Goal: Task Accomplishment & Management: Complete application form

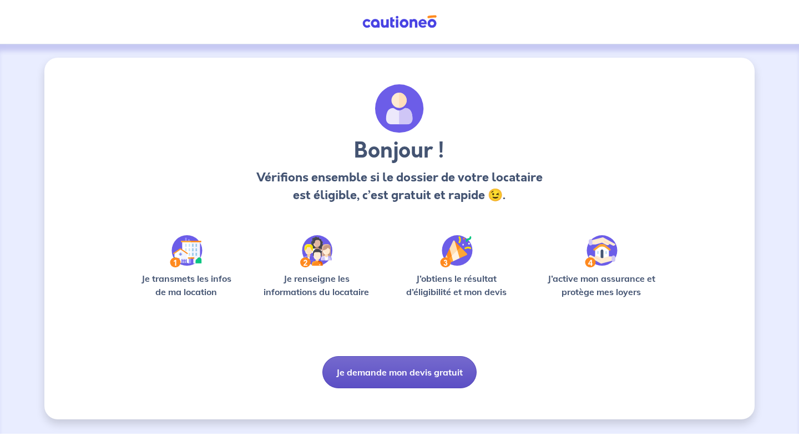
click at [339, 370] on button "Je demande mon devis gratuit" at bounding box center [400, 372] width 154 height 32
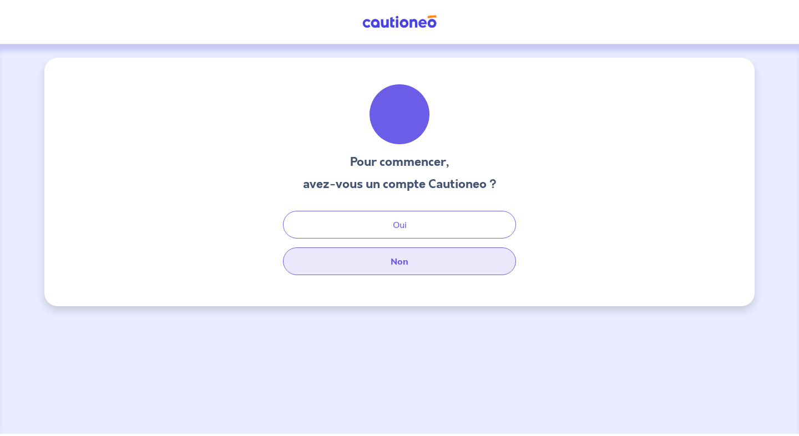
click at [337, 256] on button "Non" at bounding box center [399, 262] width 233 height 28
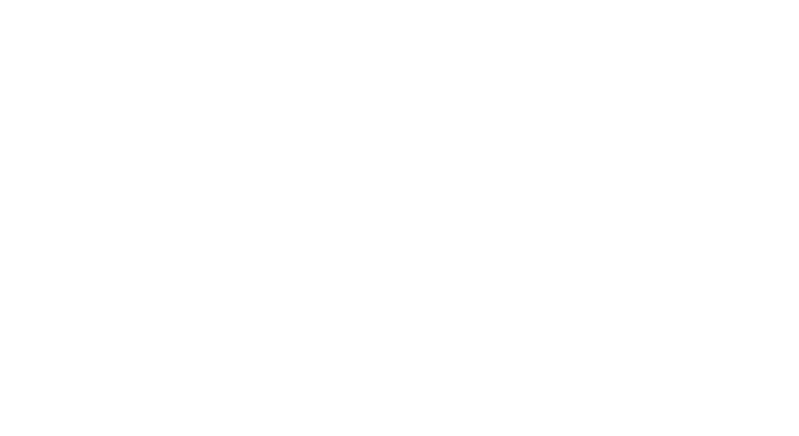
select select "FR"
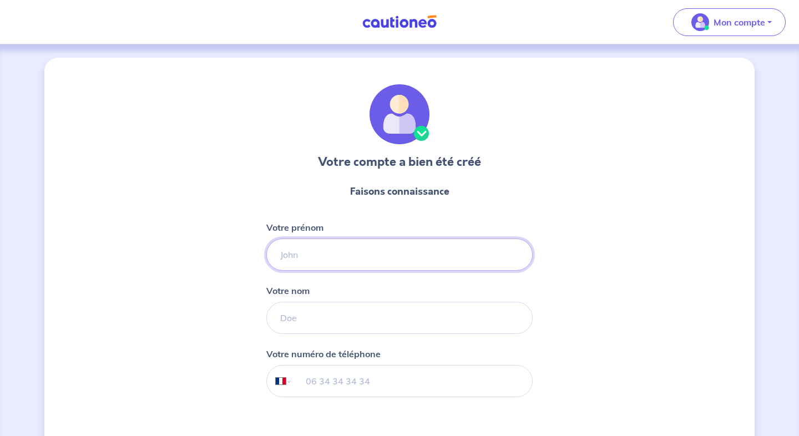
click at [349, 251] on input "Votre prénom" at bounding box center [399, 255] width 266 height 32
type input "[PERSON_NAME]"
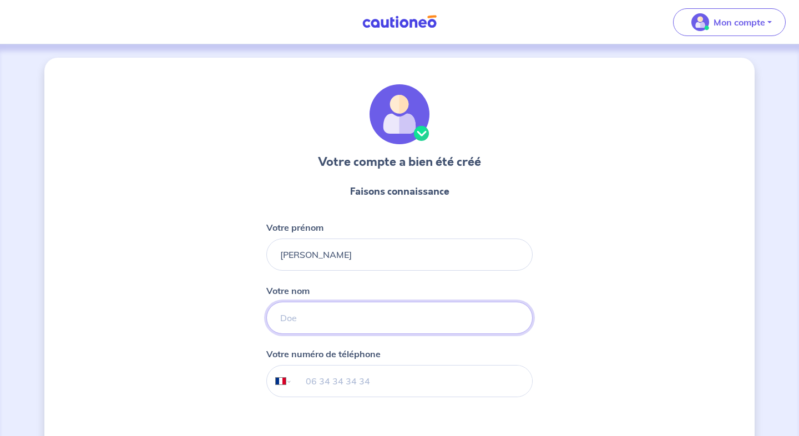
type input "KRIMM"
type input "06 77 82 34 71"
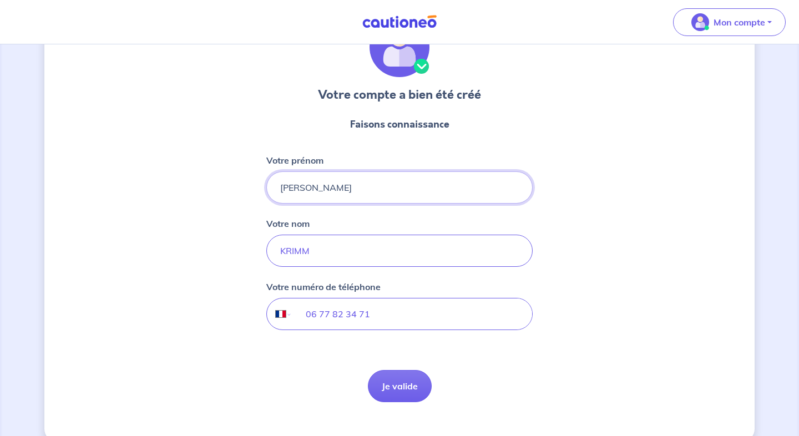
scroll to position [87, 0]
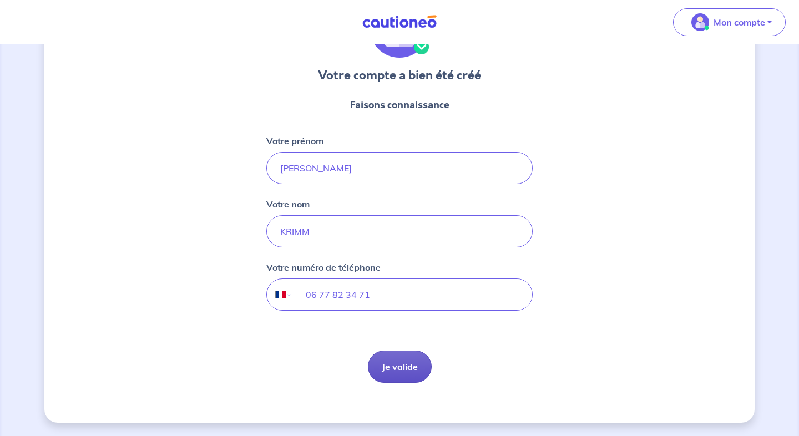
click at [386, 350] on form "Faisons connaissance Votre prénom [PERSON_NAME] nom KRIMM Votre numéro de télép…" at bounding box center [399, 240] width 266 height 303
click at [390, 364] on button "Je valide" at bounding box center [400, 367] width 64 height 32
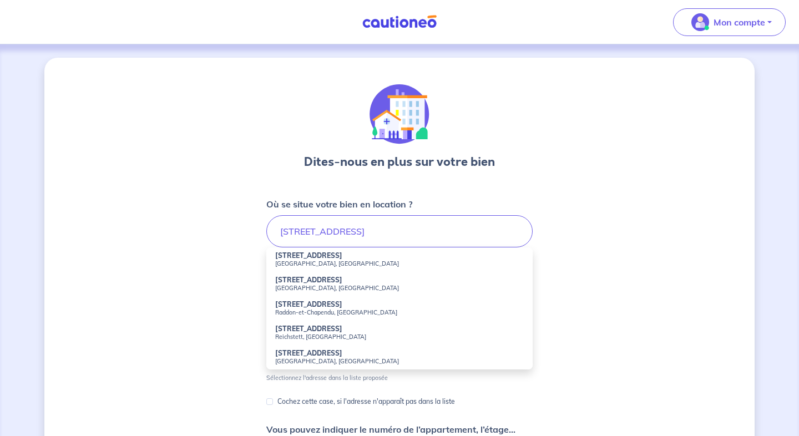
click at [338, 261] on small "[GEOGRAPHIC_DATA], [GEOGRAPHIC_DATA]" at bounding box center [399, 264] width 249 height 8
type input "[STREET_ADDRESS]"
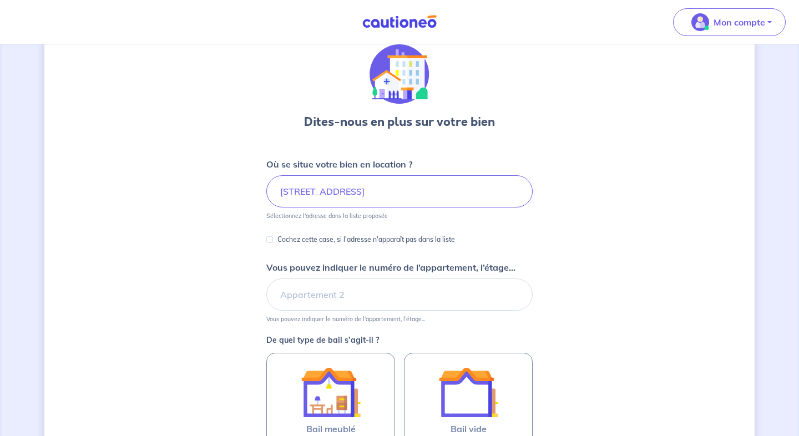
scroll to position [42, 0]
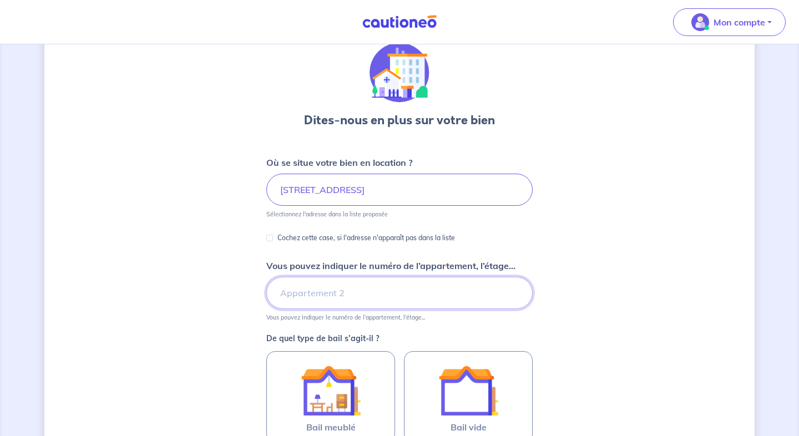
click at [329, 285] on input "Vous pouvez indiquer le numéro de l’appartement, l’étage..." at bounding box center [399, 293] width 266 height 32
type input "5e étage"
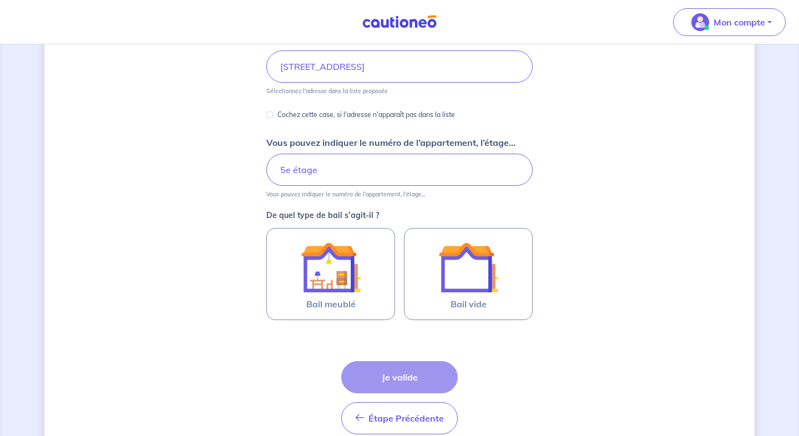
scroll to position [199, 0]
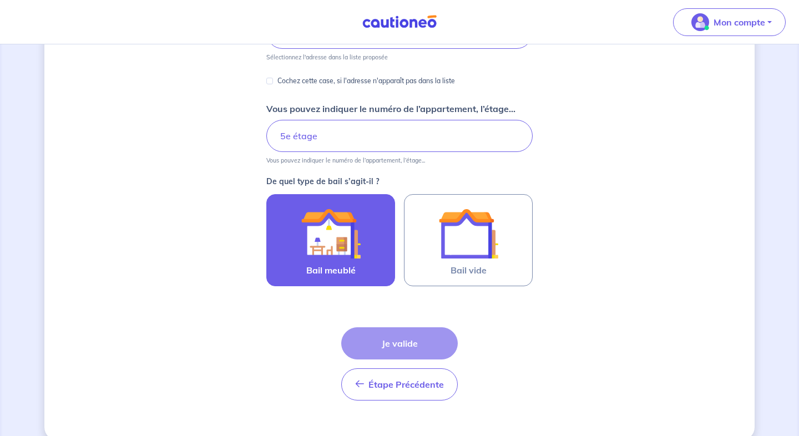
click at [336, 243] on img at bounding box center [331, 234] width 60 height 60
click at [0, 0] on input "Bail meublé" at bounding box center [0, 0] width 0 height 0
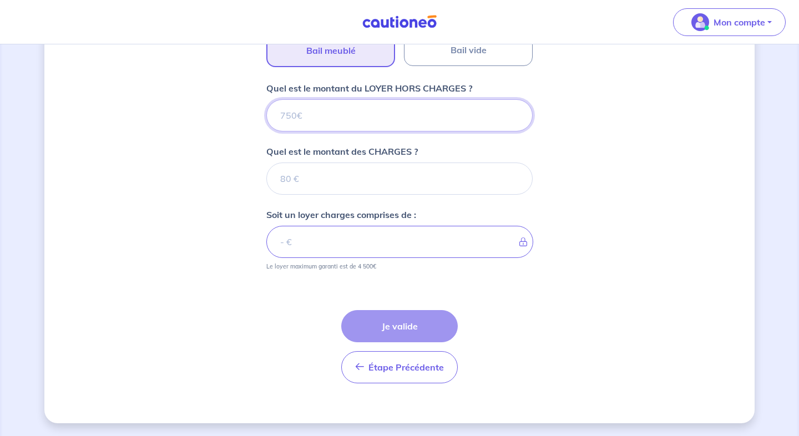
scroll to position [420, 0]
click at [286, 115] on input "Quel est le montant du LOYER HORS CHARGES ?" at bounding box center [399, 115] width 266 height 32
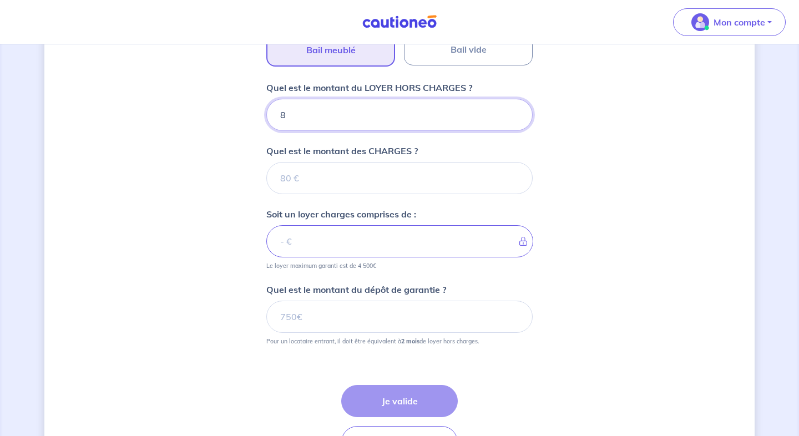
type input "88"
type input "880"
click at [304, 110] on input "880" at bounding box center [399, 115] width 266 height 32
type input "88"
type input "8"
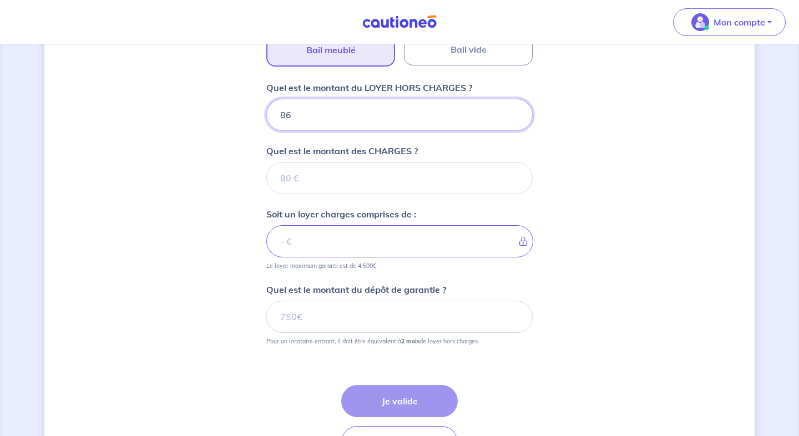
type input "860"
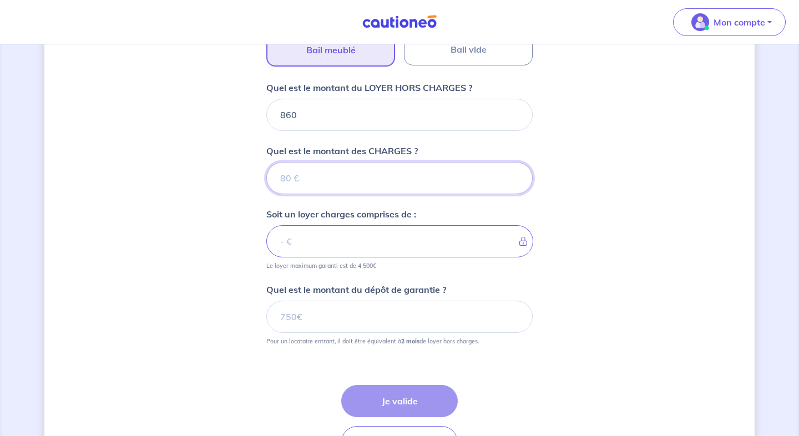
click at [305, 180] on input "Quel est le montant des CHARGES ?" at bounding box center [399, 178] width 266 height 32
type input "20"
type input "880"
type input "20"
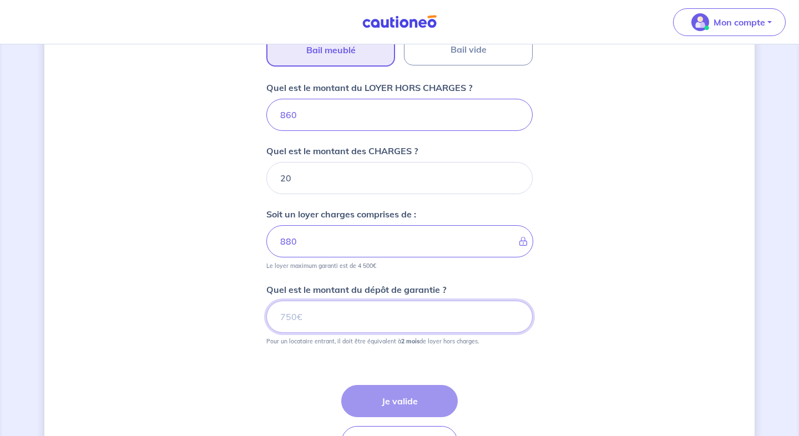
click at [331, 312] on input "Quel est le montant du dépôt de garantie ?" at bounding box center [399, 317] width 266 height 32
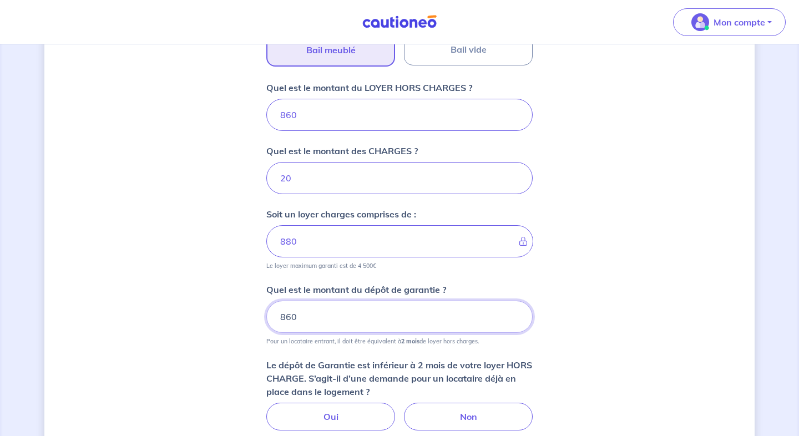
type input "860"
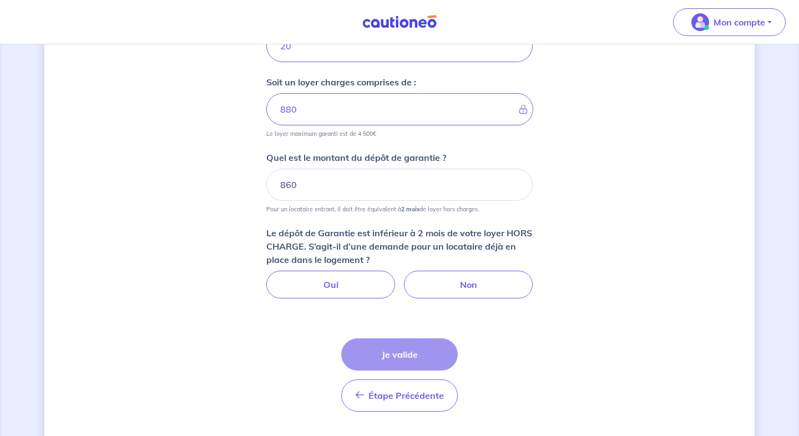
scroll to position [553, 0]
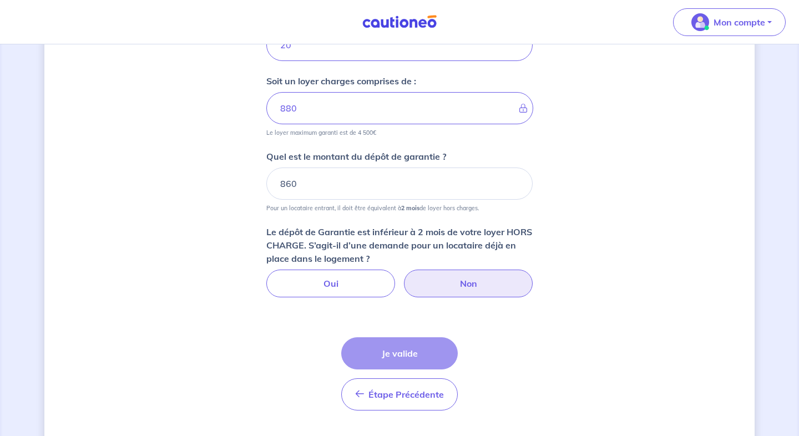
click at [454, 285] on label "Non" at bounding box center [468, 284] width 129 height 28
click at [404, 277] on input "Non" at bounding box center [399, 273] width 7 height 7
radio input "true"
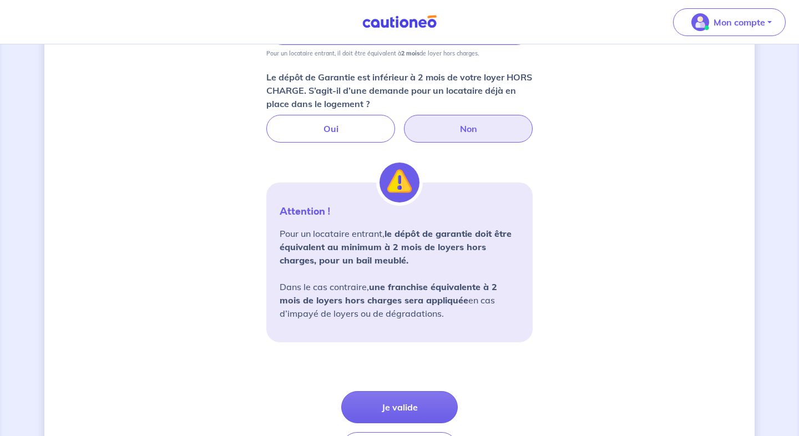
scroll to position [708, 0]
click at [419, 399] on button "Je valide" at bounding box center [399, 407] width 117 height 32
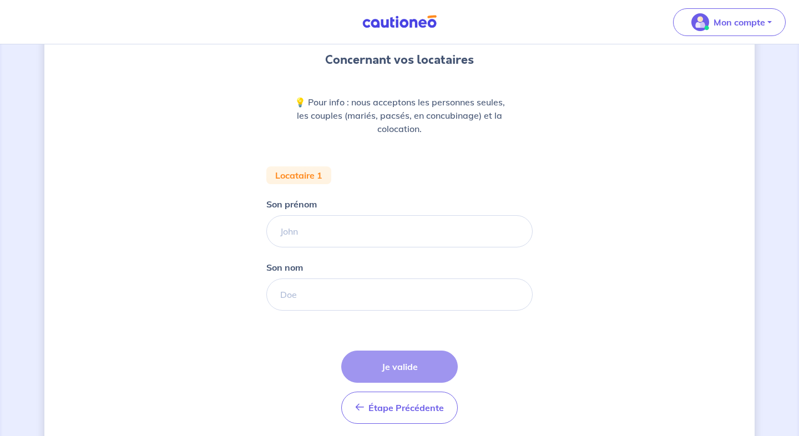
scroll to position [80, 0]
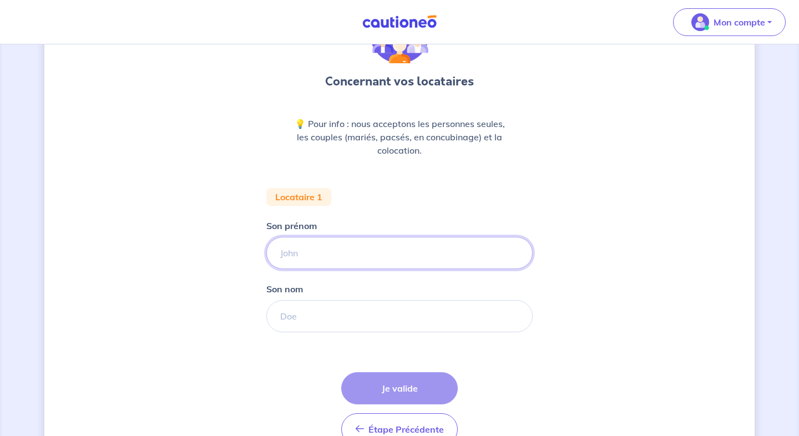
click at [315, 251] on input "Son prénom" at bounding box center [399, 253] width 266 height 32
type input "Néthania"
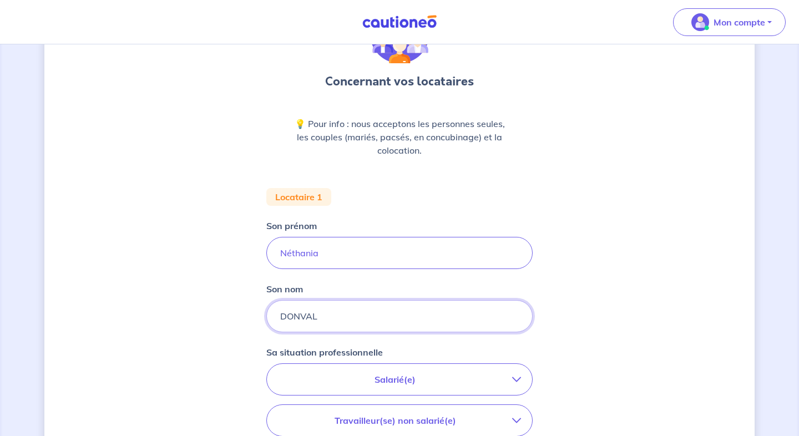
scroll to position [164, 0]
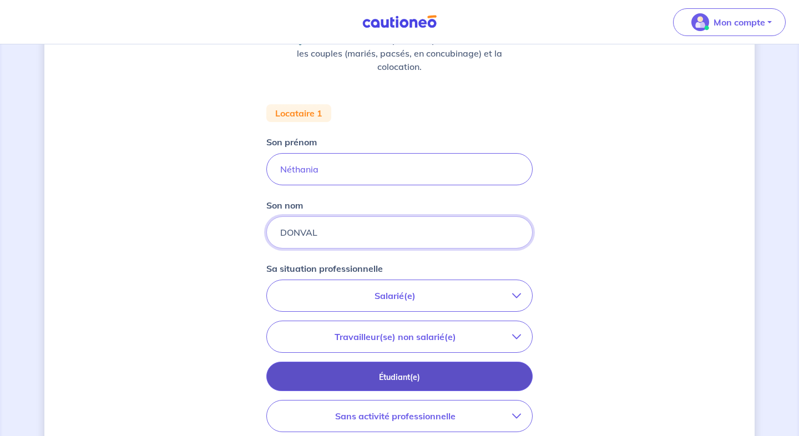
type input "DONVAL"
click at [317, 368] on button "Étudiant(e)" at bounding box center [399, 376] width 266 height 29
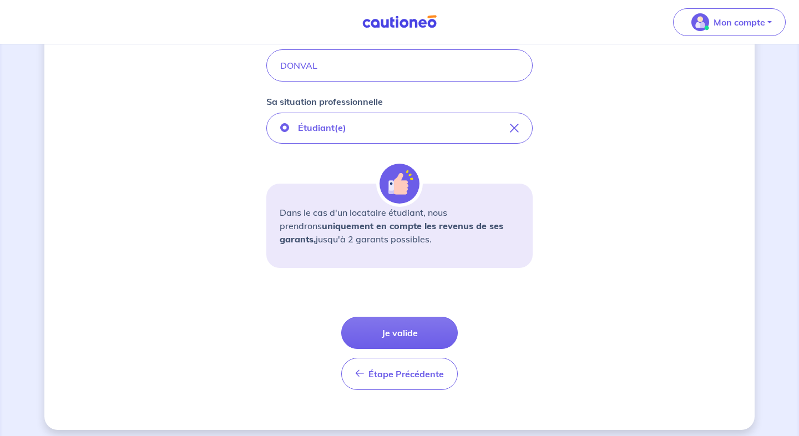
scroll to position [339, 0]
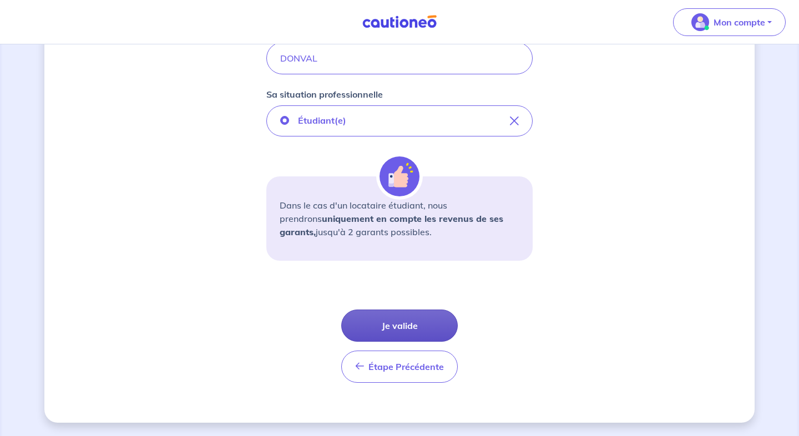
click at [380, 330] on button "Je valide" at bounding box center [399, 326] width 117 height 32
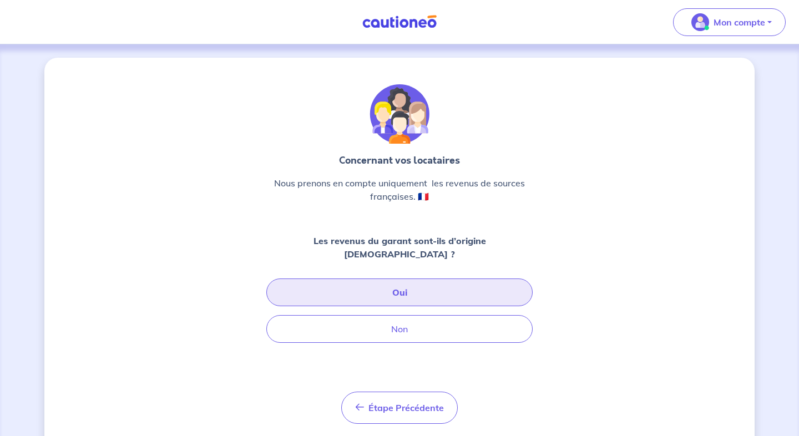
click at [394, 283] on button "Oui" at bounding box center [399, 293] width 266 height 28
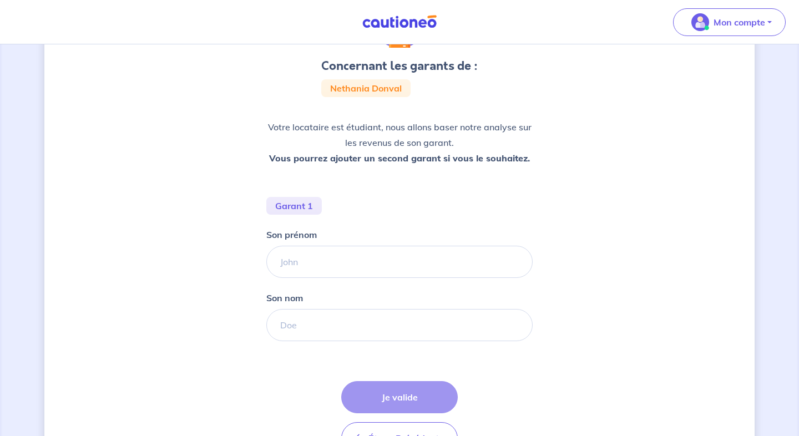
scroll to position [116, 0]
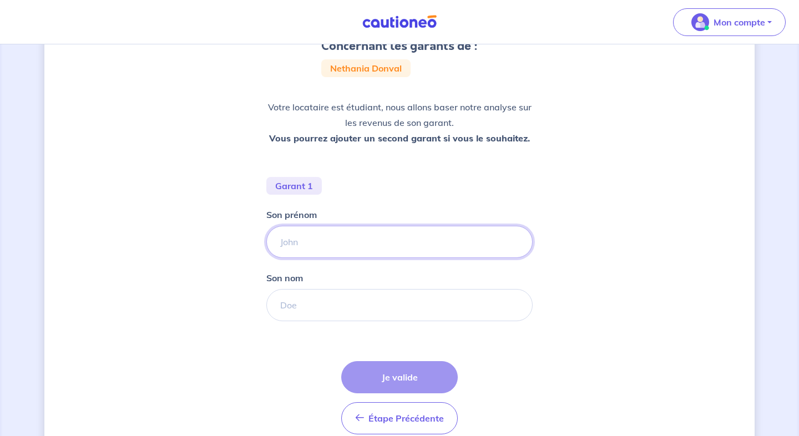
click at [369, 252] on input "Son prénom" at bounding box center [399, 242] width 266 height 32
type input "[PERSON_NAME]"
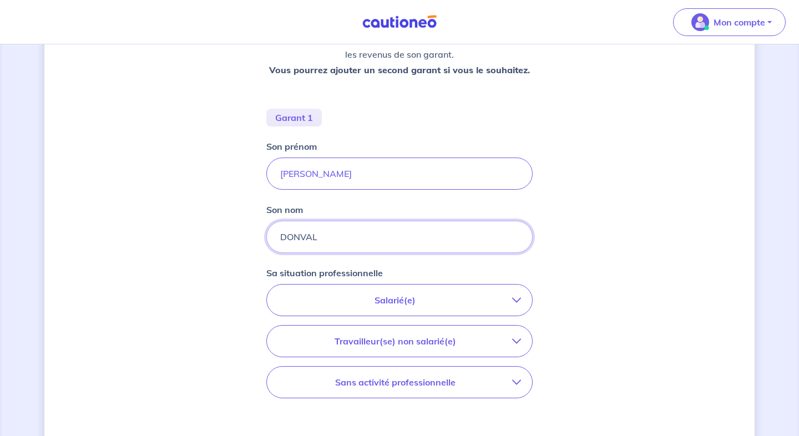
scroll to position [185, 0]
type input "DONVAL"
click at [417, 297] on p "Salarié(e)" at bounding box center [395, 299] width 234 height 13
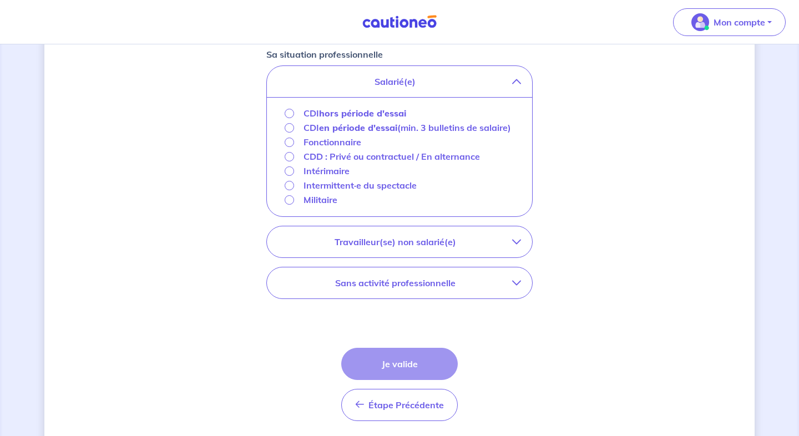
scroll to position [411, 0]
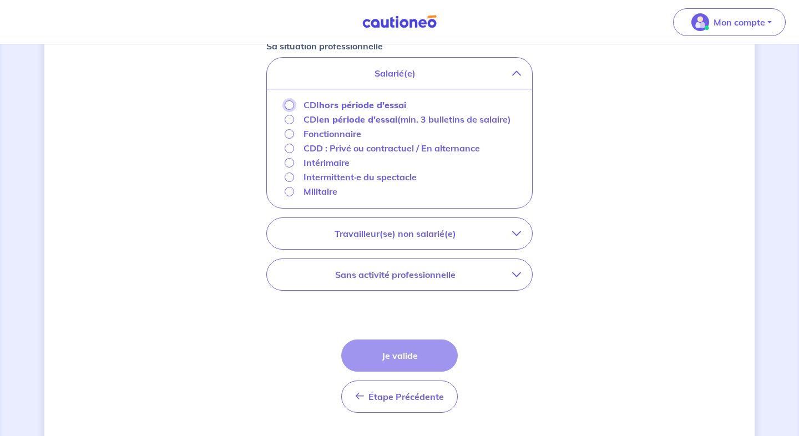
click at [286, 102] on input "CDI hors période d'essai" at bounding box center [289, 104] width 9 height 9
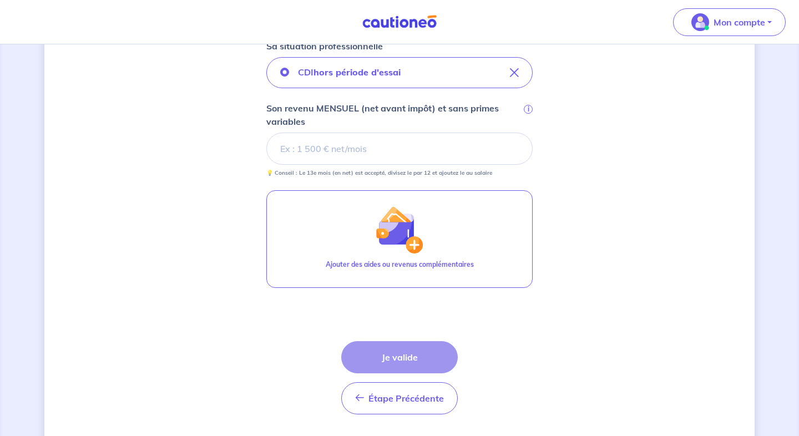
scroll to position [383, 0]
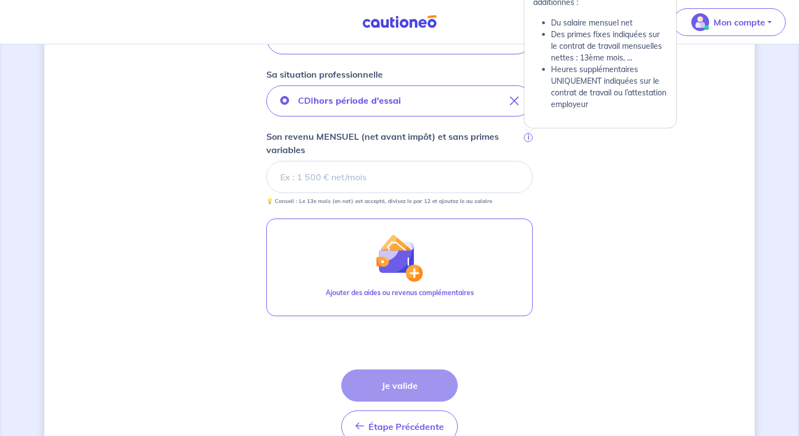
click at [528, 138] on span "i" at bounding box center [528, 137] width 9 height 9
click at [528, 161] on input "Son revenu MENSUEL (net avant impôt) et sans primes variables i" at bounding box center [399, 177] width 266 height 32
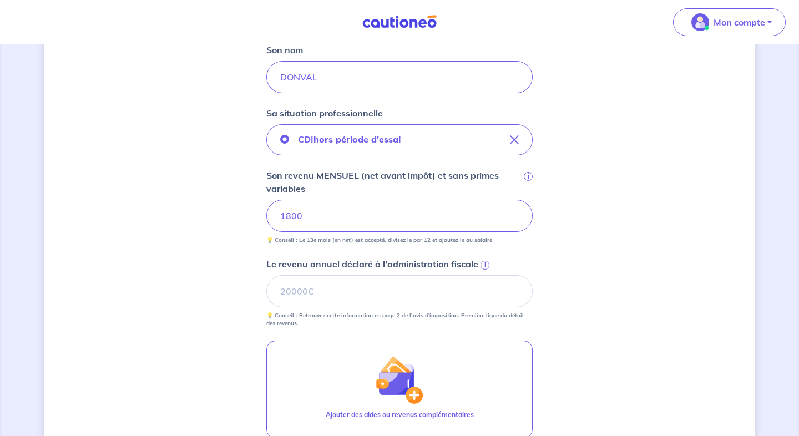
scroll to position [347, 0]
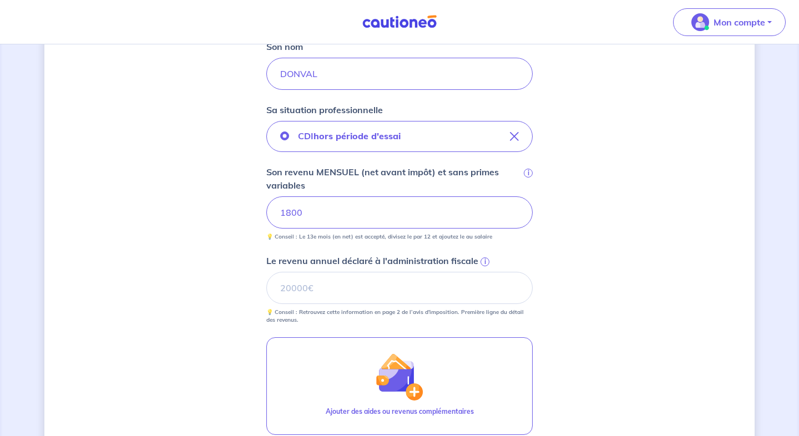
click at [483, 262] on span "i" at bounding box center [485, 262] width 9 height 9
click at [483, 272] on input "Le revenu annuel déclaré à l'administration fiscale i" at bounding box center [399, 288] width 266 height 32
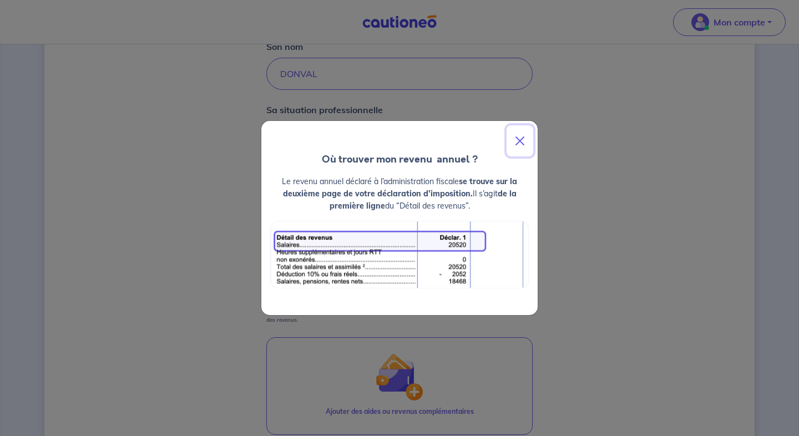
click at [516, 140] on button "Close" at bounding box center [520, 140] width 27 height 31
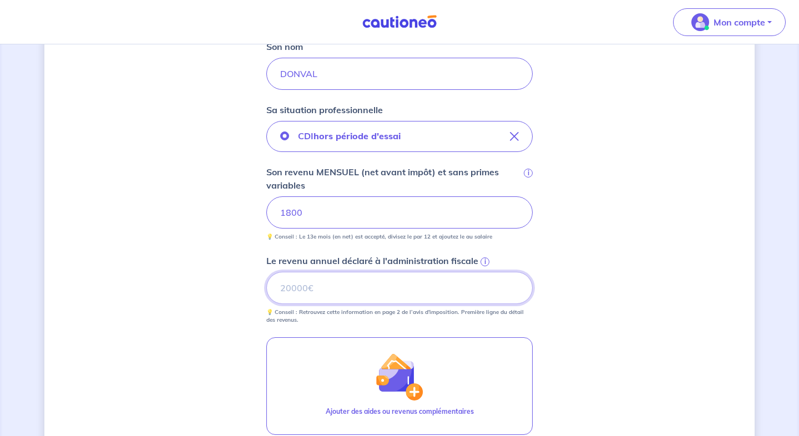
click at [324, 290] on input "Le revenu annuel déclaré à l'administration fiscale i" at bounding box center [399, 288] width 266 height 32
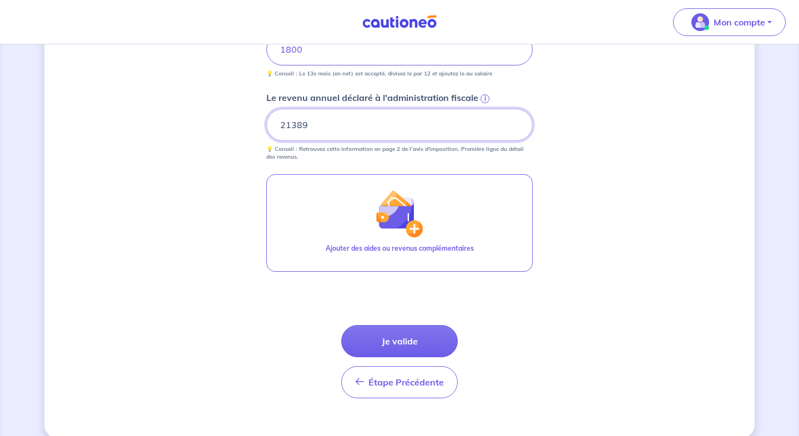
scroll to position [516, 0]
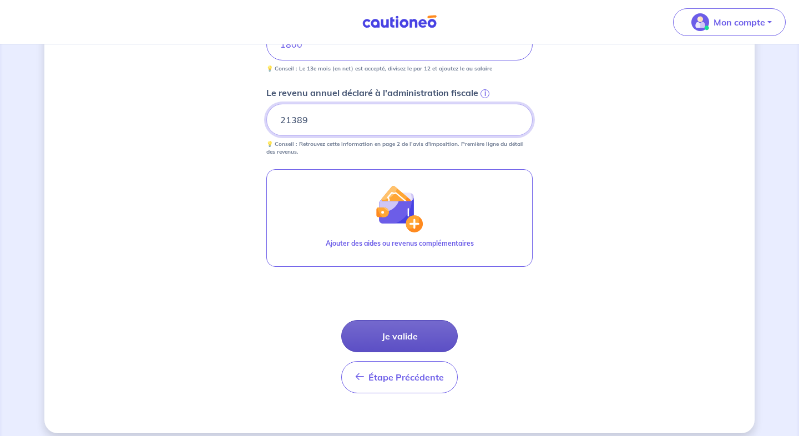
type input "21389"
click at [411, 334] on button "Je valide" at bounding box center [399, 336] width 117 height 32
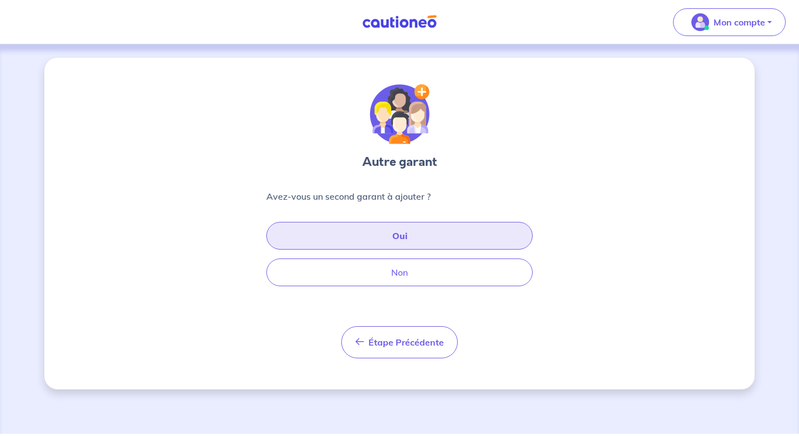
click at [401, 227] on button "Oui" at bounding box center [399, 236] width 266 height 28
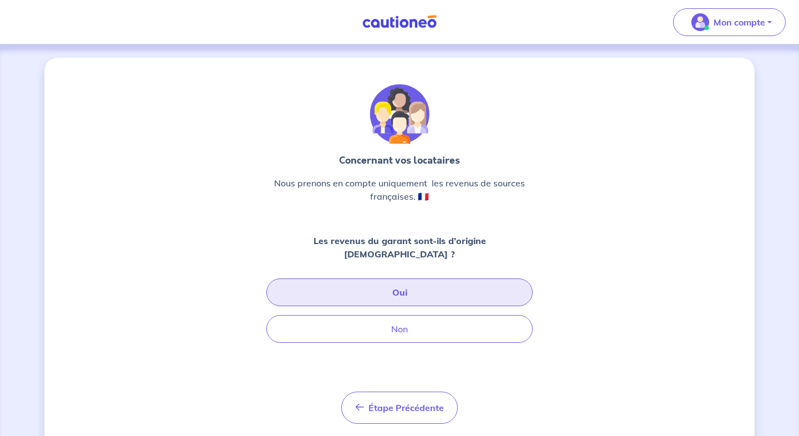
click at [392, 279] on button "Oui" at bounding box center [399, 293] width 266 height 28
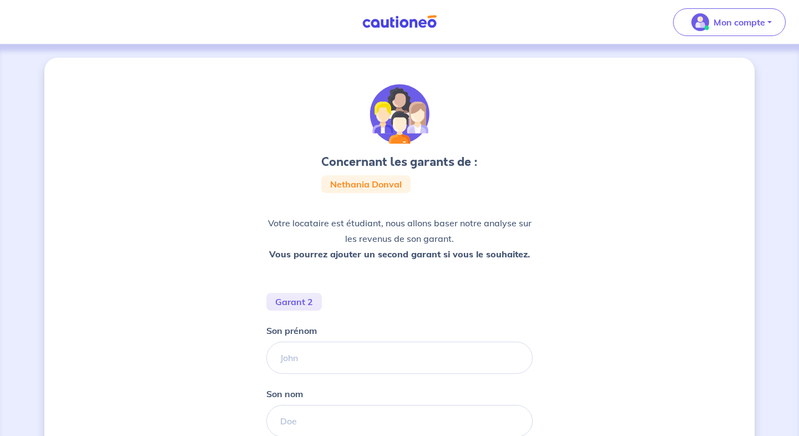
scroll to position [83, 0]
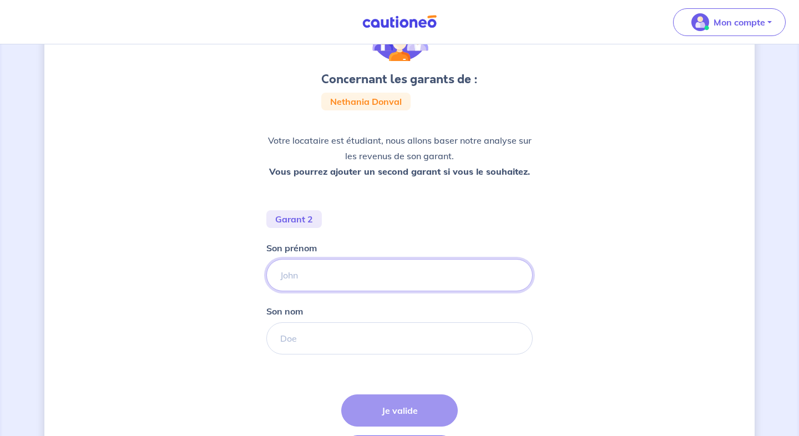
click at [362, 286] on input "Son prénom" at bounding box center [399, 275] width 266 height 32
type input "[PERSON_NAME]"
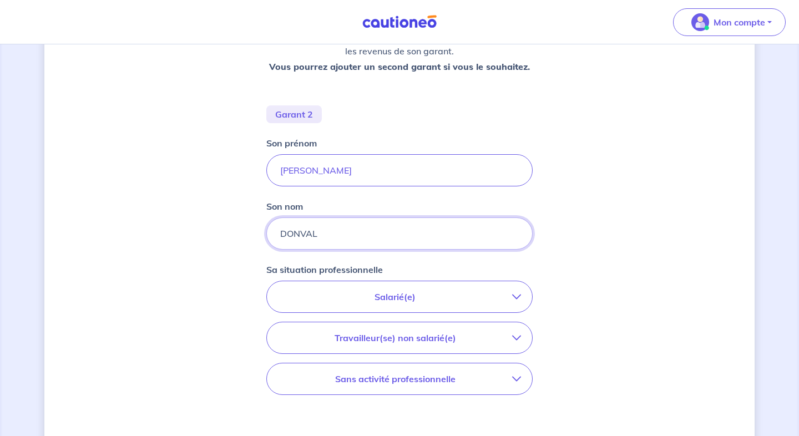
scroll to position [188, 0]
type input "DONVAL"
click at [366, 299] on p "Salarié(e)" at bounding box center [395, 296] width 234 height 13
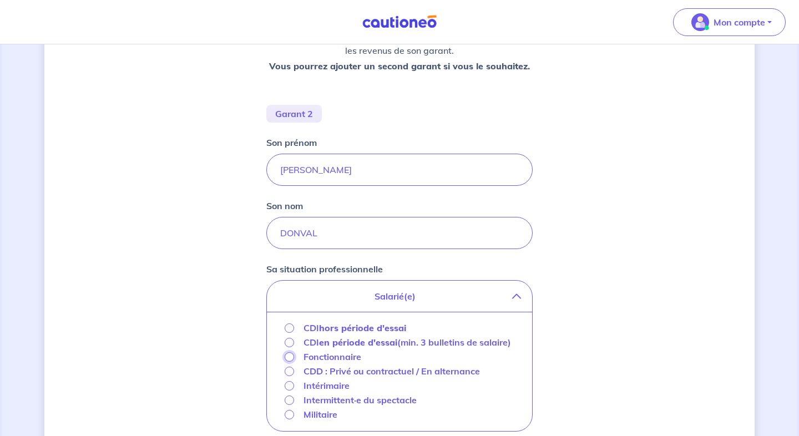
click at [287, 362] on input "Fonctionnaire" at bounding box center [289, 356] width 9 height 9
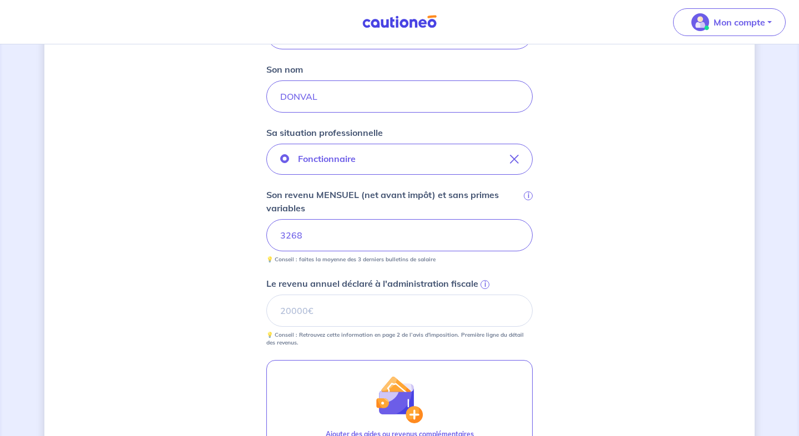
scroll to position [333, 0]
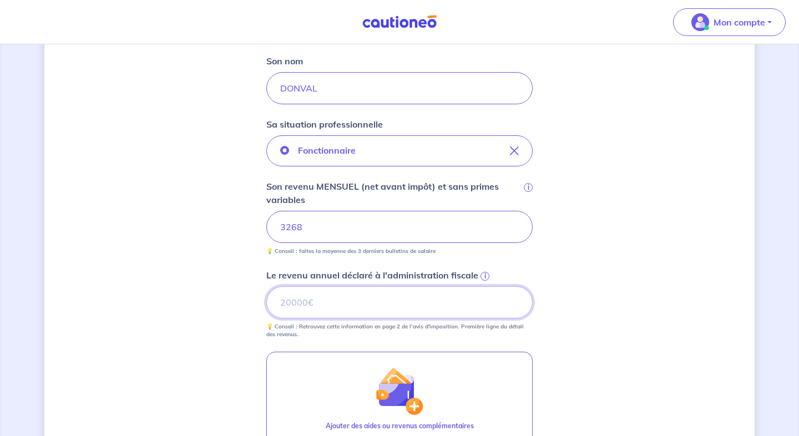
click at [313, 293] on input "Le revenu annuel déclaré à l'administration fiscale i" at bounding box center [399, 302] width 266 height 32
type input "33414"
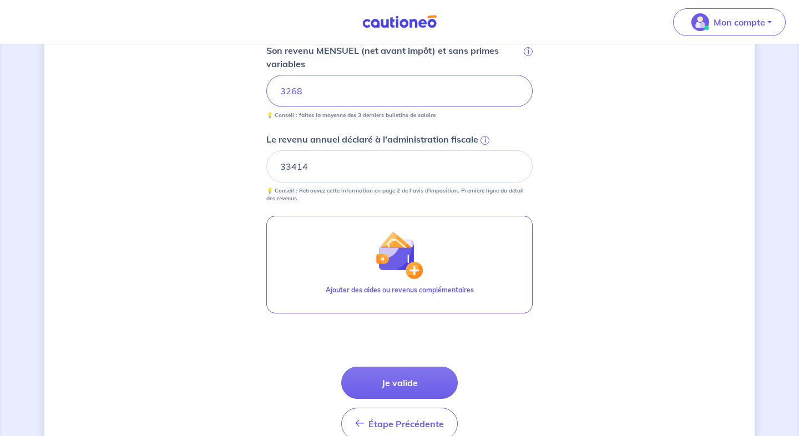
scroll to position [470, 0]
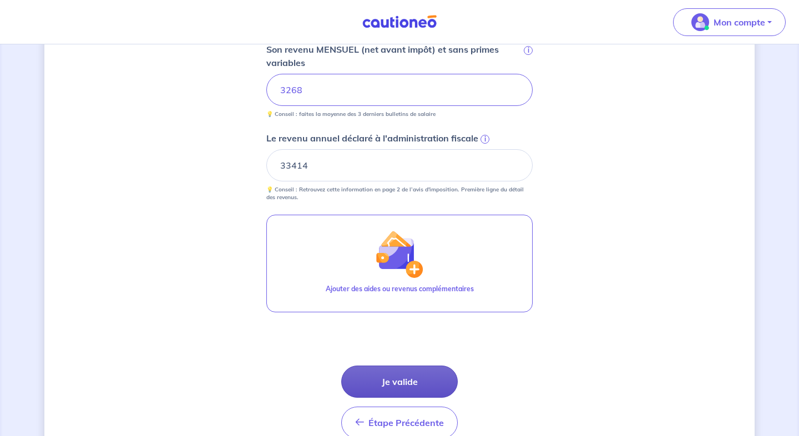
click at [382, 381] on button "Je valide" at bounding box center [399, 382] width 117 height 32
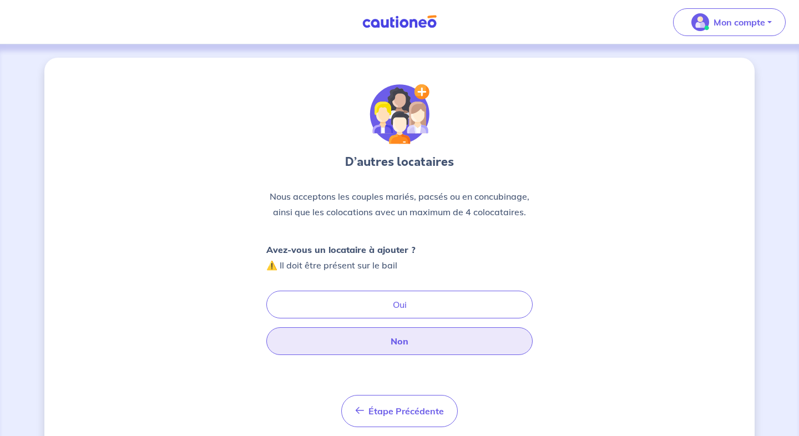
click at [382, 345] on button "Non" at bounding box center [399, 341] width 266 height 28
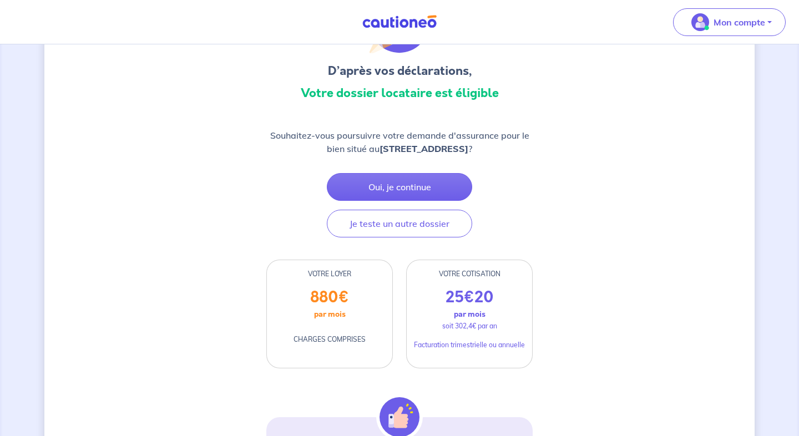
scroll to position [90, 0]
click at [379, 183] on button "Oui, je continue" at bounding box center [399, 188] width 145 height 28
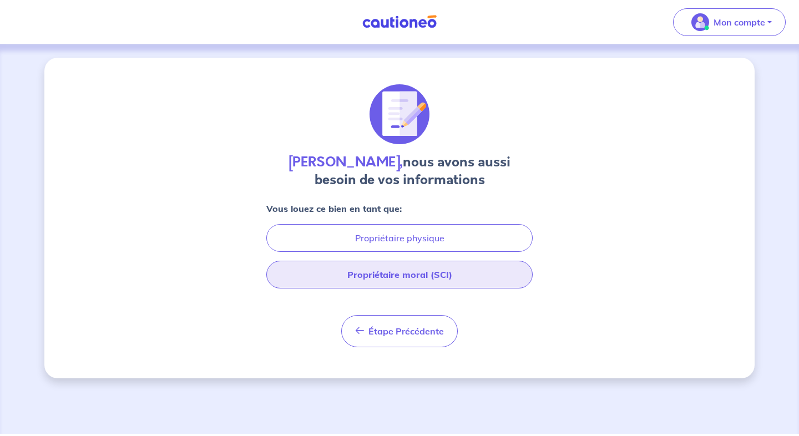
click at [379, 270] on button "Propriétaire moral (SCI)" at bounding box center [399, 275] width 266 height 28
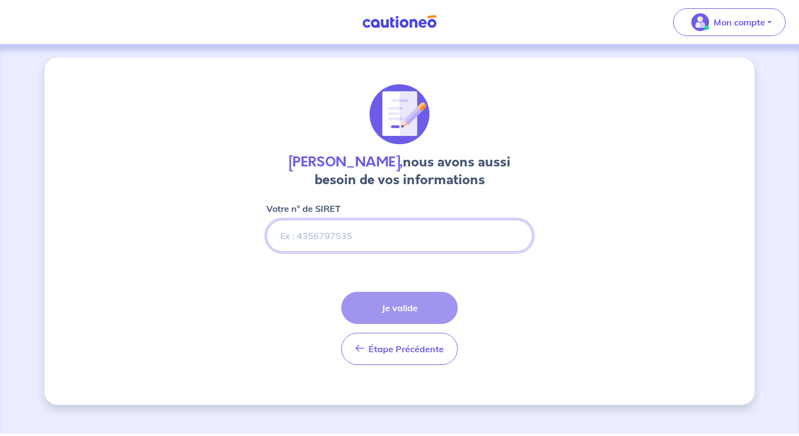
click at [364, 246] on input "Votre n° de SIRET" at bounding box center [399, 236] width 266 height 32
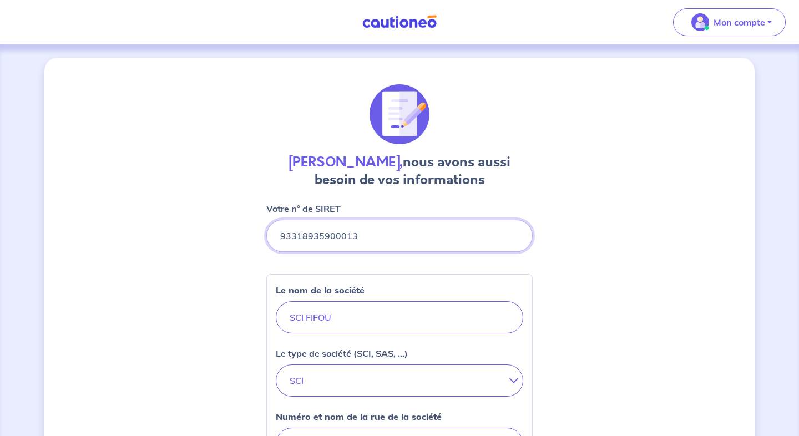
type input "93318935900013"
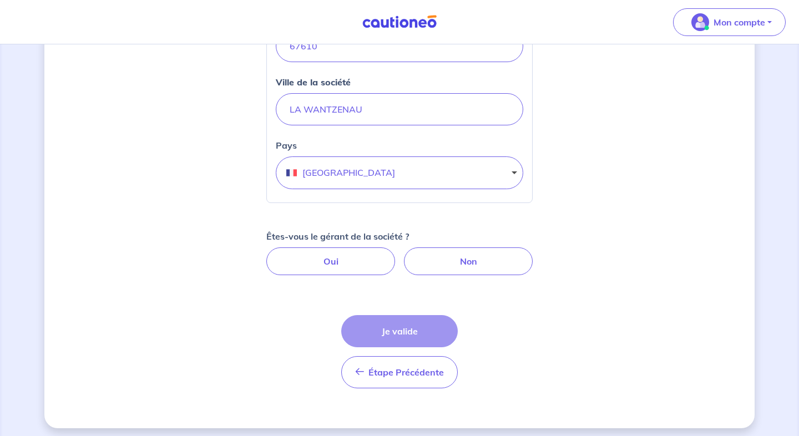
scroll to position [466, 0]
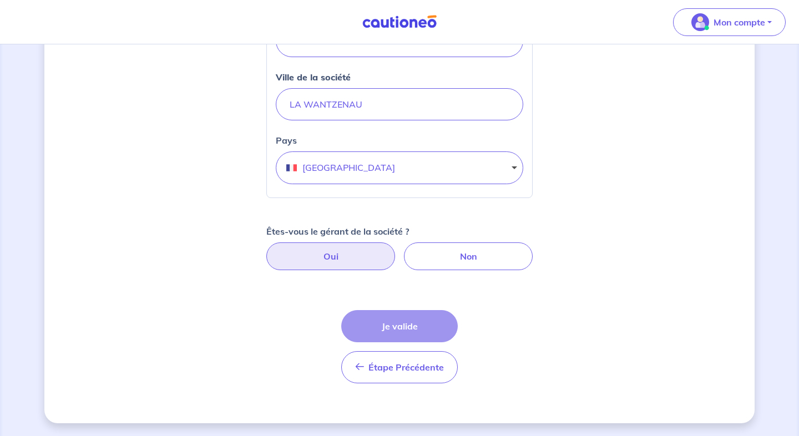
click at [327, 261] on label "Oui" at bounding box center [330, 257] width 129 height 28
click at [396, 250] on input "Oui" at bounding box center [399, 246] width 7 height 7
radio input "true"
select select "FR"
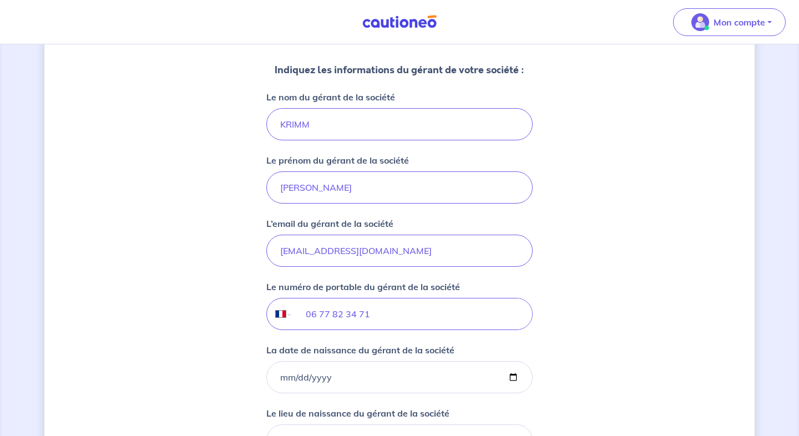
scroll to position [770, 0]
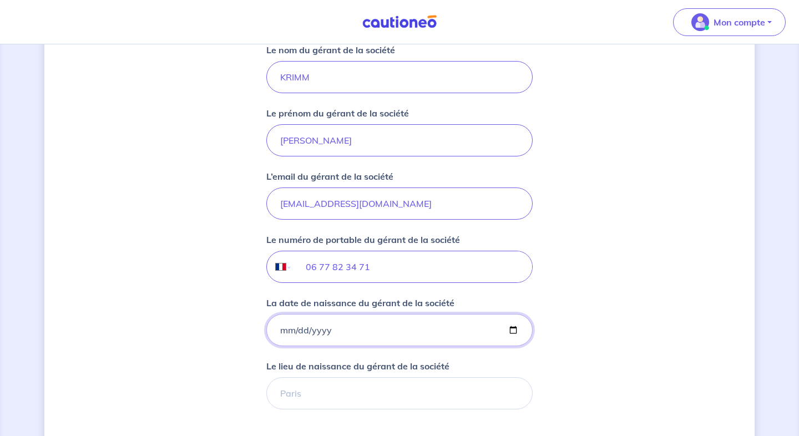
click at [313, 328] on input "La date de naissance du gérant de la société" at bounding box center [399, 330] width 266 height 32
click at [283, 329] on input "La date de naissance du gérant de la société" at bounding box center [399, 330] width 266 height 32
type input "[DATE]"
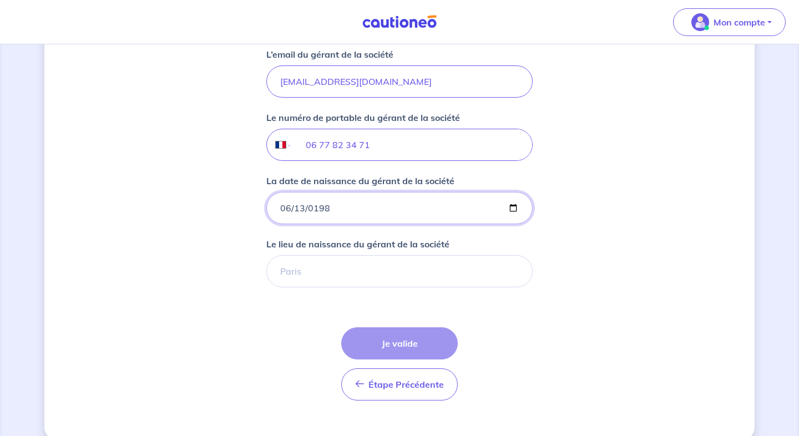
scroll to position [905, 0]
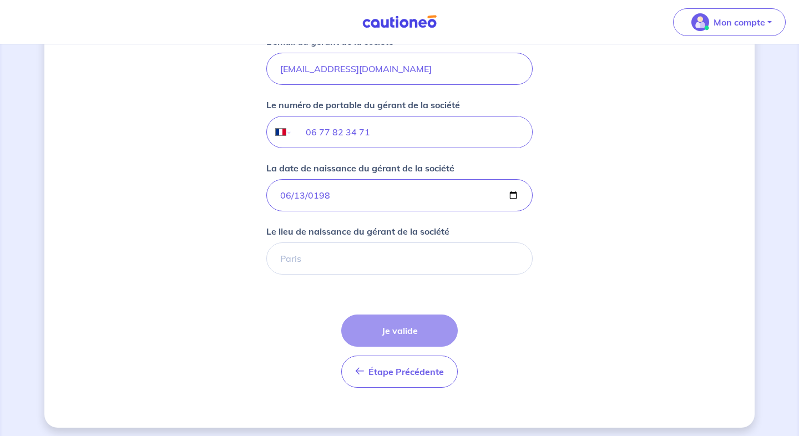
click at [303, 260] on input "Le lieu de naissance du gérant de la société" at bounding box center [399, 259] width 266 height 32
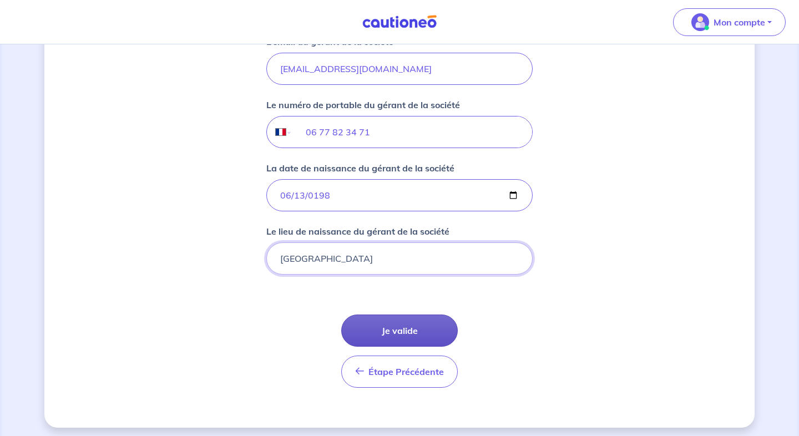
type input "[GEOGRAPHIC_DATA]"
click at [372, 337] on button "Je valide" at bounding box center [399, 331] width 117 height 32
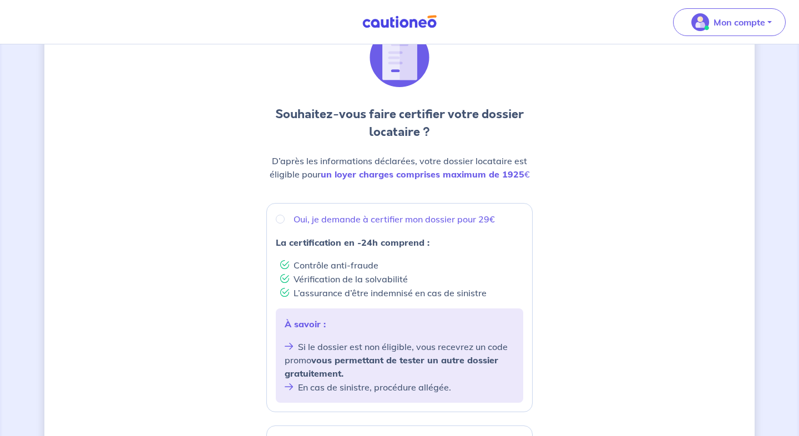
scroll to position [56, 0]
click at [281, 223] on input "Oui, je demande à certifier mon dossier pour 29€" at bounding box center [280, 220] width 9 height 9
radio input "true"
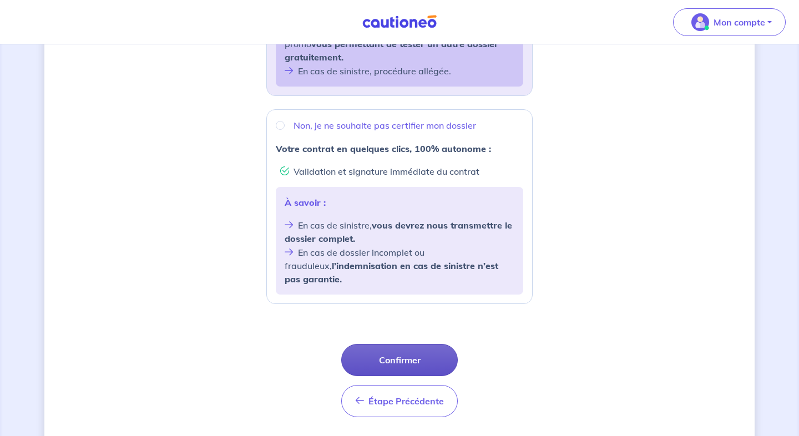
scroll to position [394, 0]
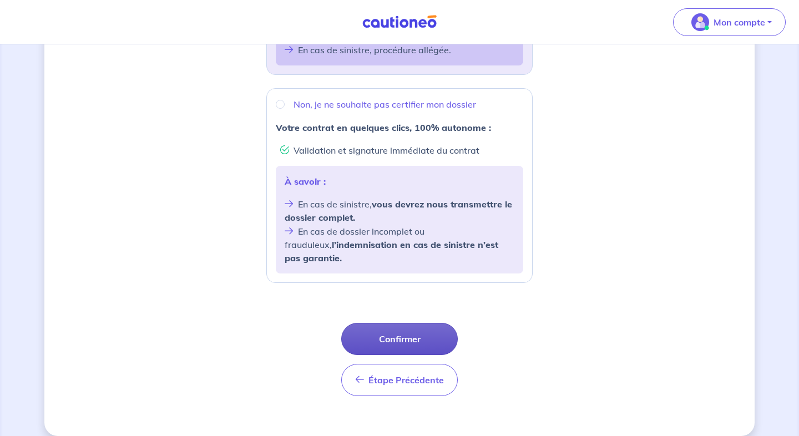
click at [371, 327] on button "Confirmer" at bounding box center [399, 339] width 117 height 32
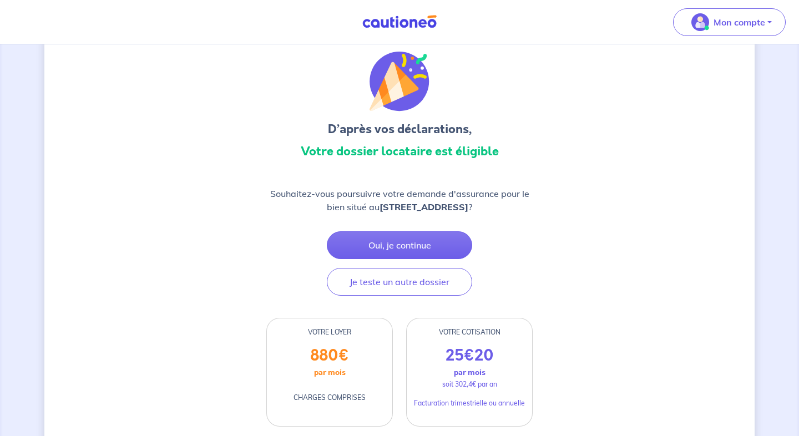
scroll to position [31, 0]
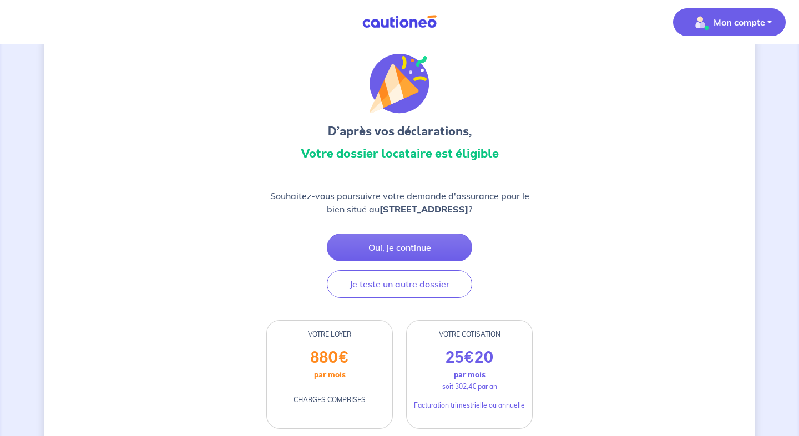
click at [725, 13] on span "Mon compte" at bounding box center [726, 22] width 78 height 18
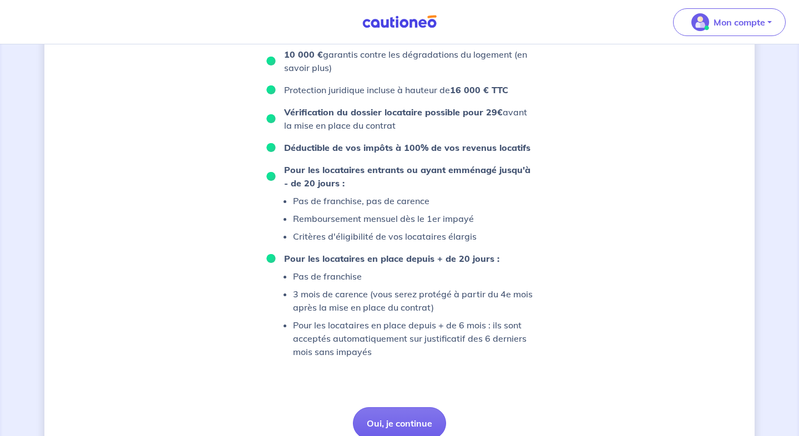
scroll to position [726, 0]
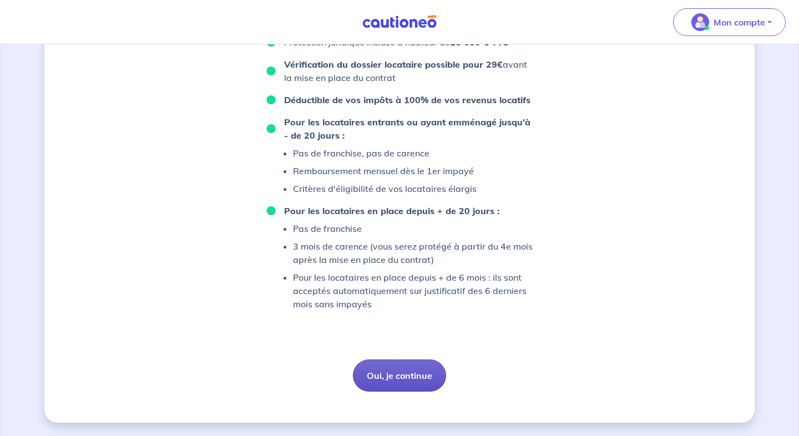
click at [369, 361] on button "Oui, je continue" at bounding box center [399, 376] width 93 height 32
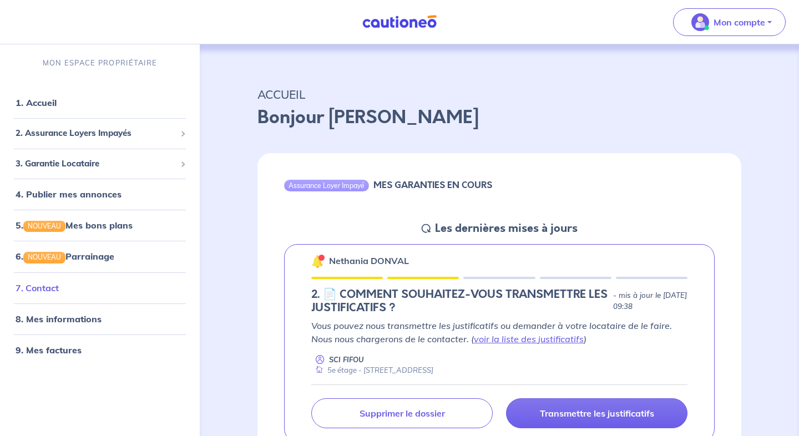
click at [48, 290] on link "7. Contact" at bounding box center [37, 288] width 43 height 11
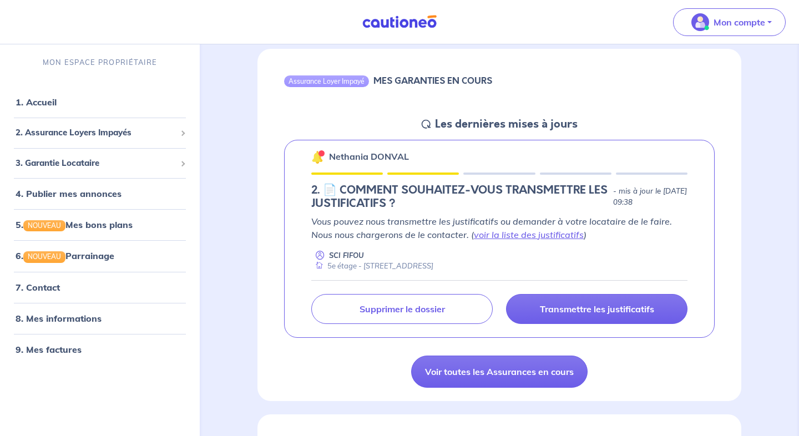
scroll to position [110, 0]
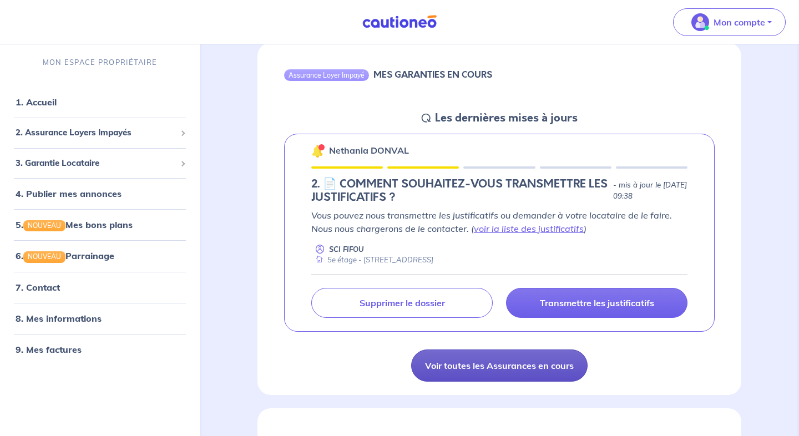
click at [523, 363] on link "Voir toutes les Assurances en cours" at bounding box center [499, 366] width 177 height 32
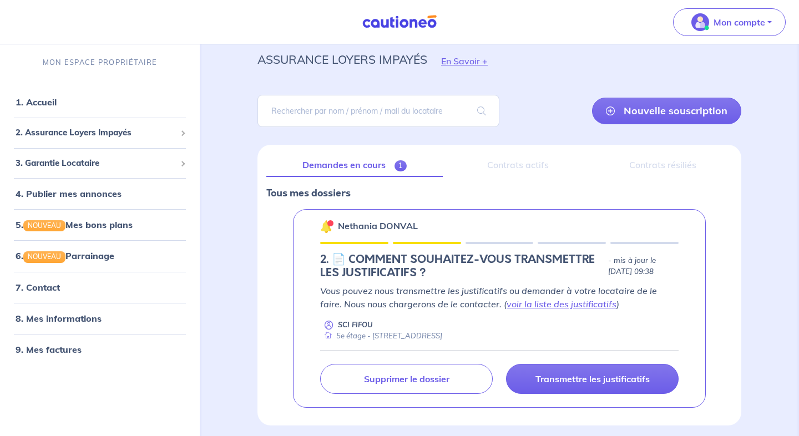
scroll to position [78, 0]
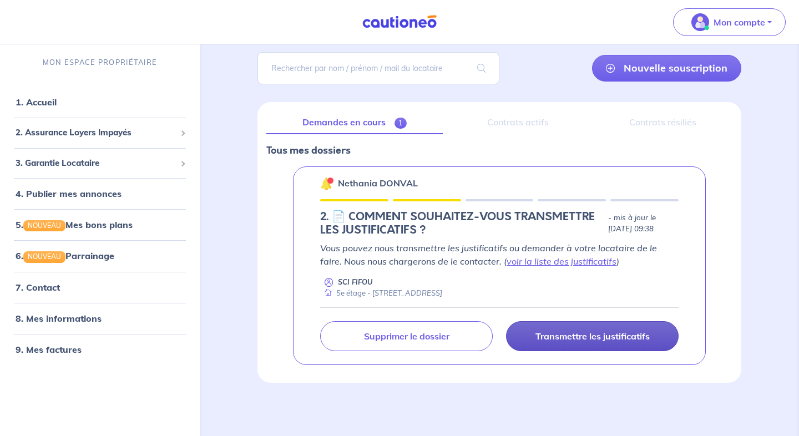
click at [535, 341] on link "Transmettre les justificatifs" at bounding box center [592, 336] width 173 height 30
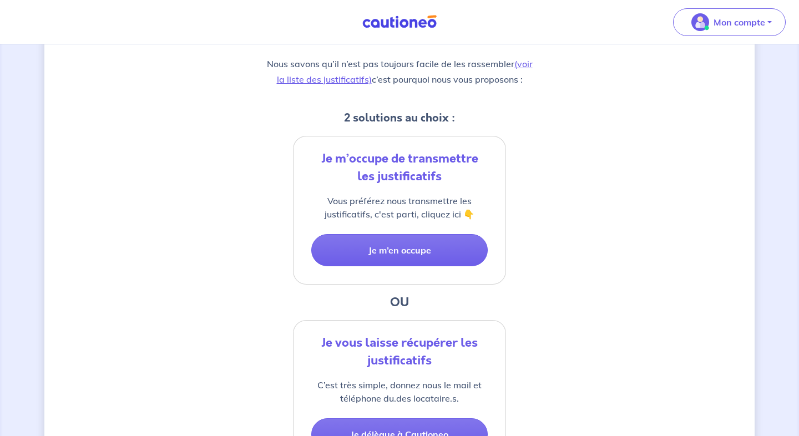
scroll to position [185, 0]
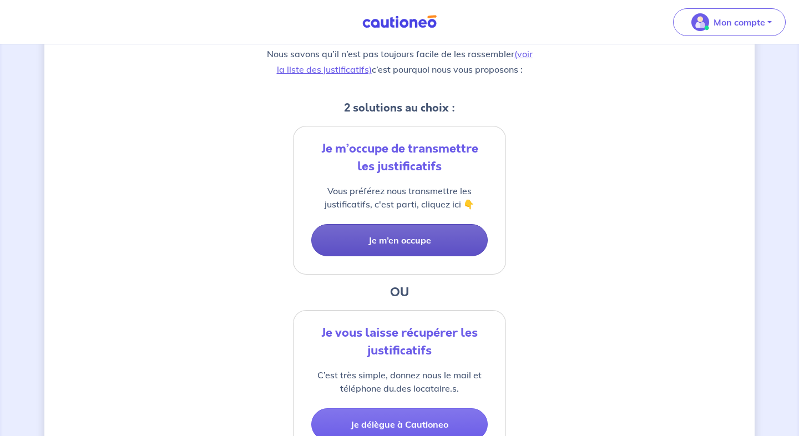
click at [417, 234] on button "Je m’en occupe" at bounding box center [399, 240] width 177 height 32
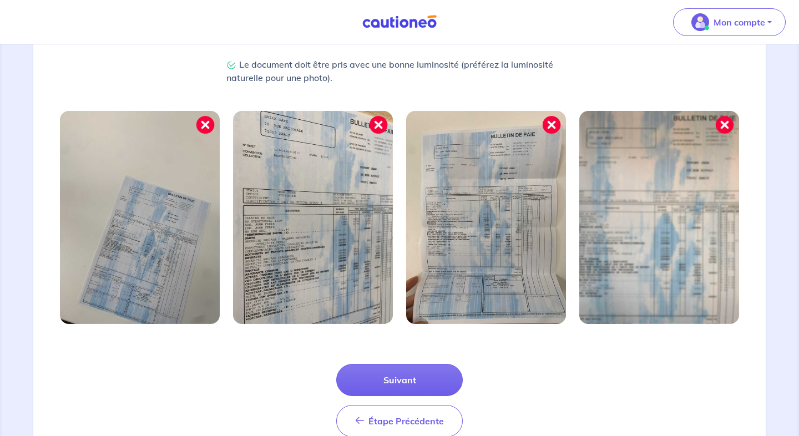
scroll to position [359, 0]
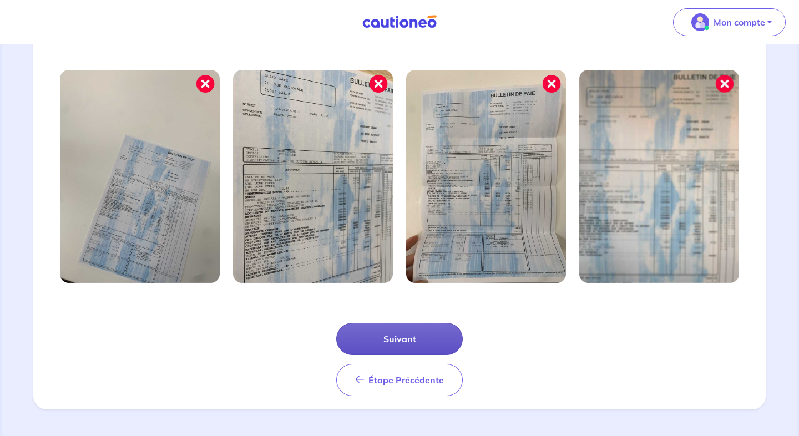
click at [430, 349] on button "Suivant" at bounding box center [399, 339] width 127 height 32
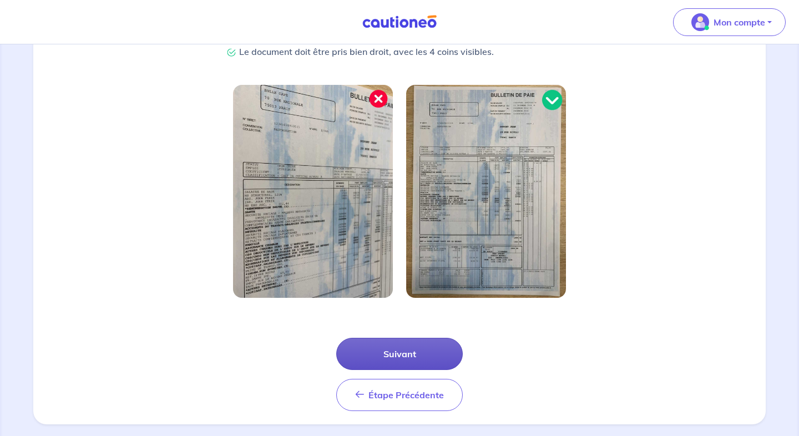
scroll to position [305, 0]
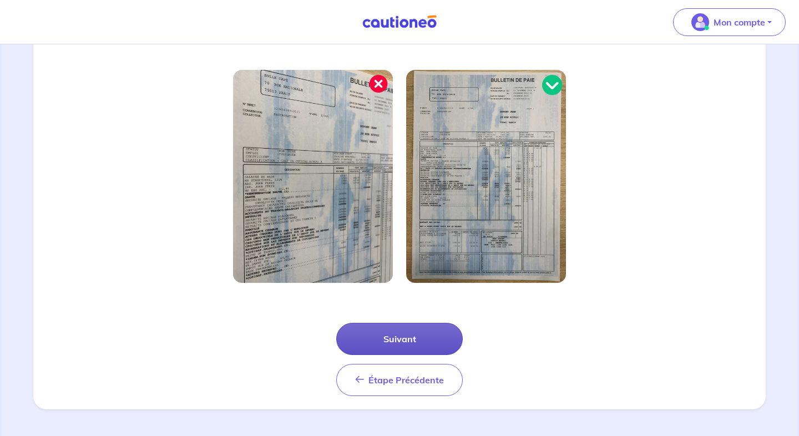
click at [426, 344] on button "Suivant" at bounding box center [399, 339] width 127 height 32
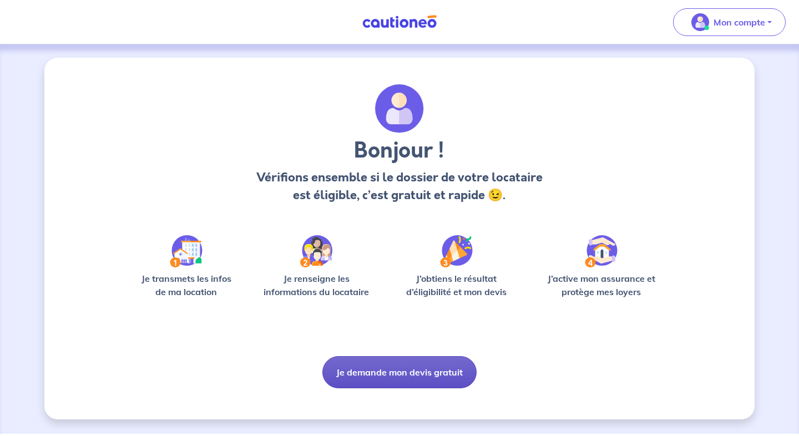
click at [364, 370] on button "Je demande mon devis gratuit" at bounding box center [400, 372] width 154 height 32
